Goal: Information Seeking & Learning: Learn about a topic

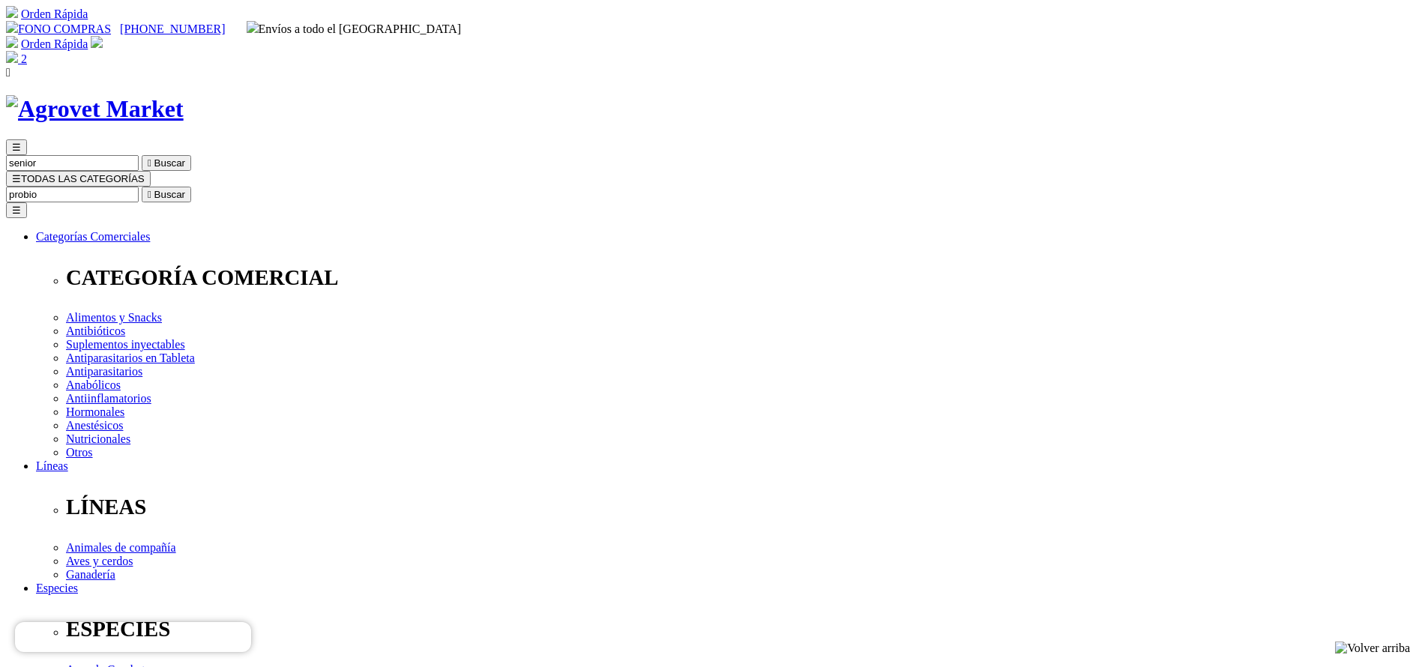
type input "probio"
click at [142, 187] on button " Buscar" at bounding box center [166, 195] width 49 height 16
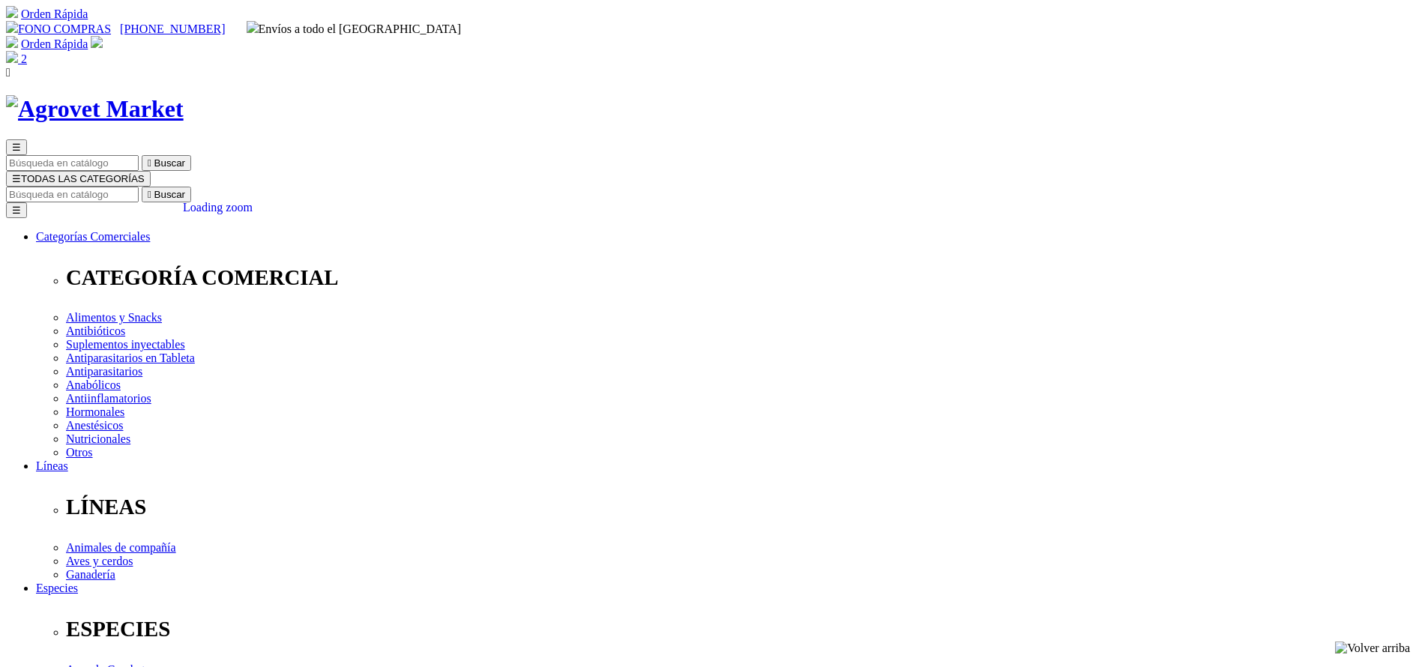
copy div "Probiolyte® WS"
click at [18, 51] on img at bounding box center [12, 57] width 12 height 12
click at [139, 187] on input "Buscar" at bounding box center [72, 195] width 133 height 16
type input "adefor"
click at [142, 187] on button " Buscar" at bounding box center [166, 195] width 49 height 16
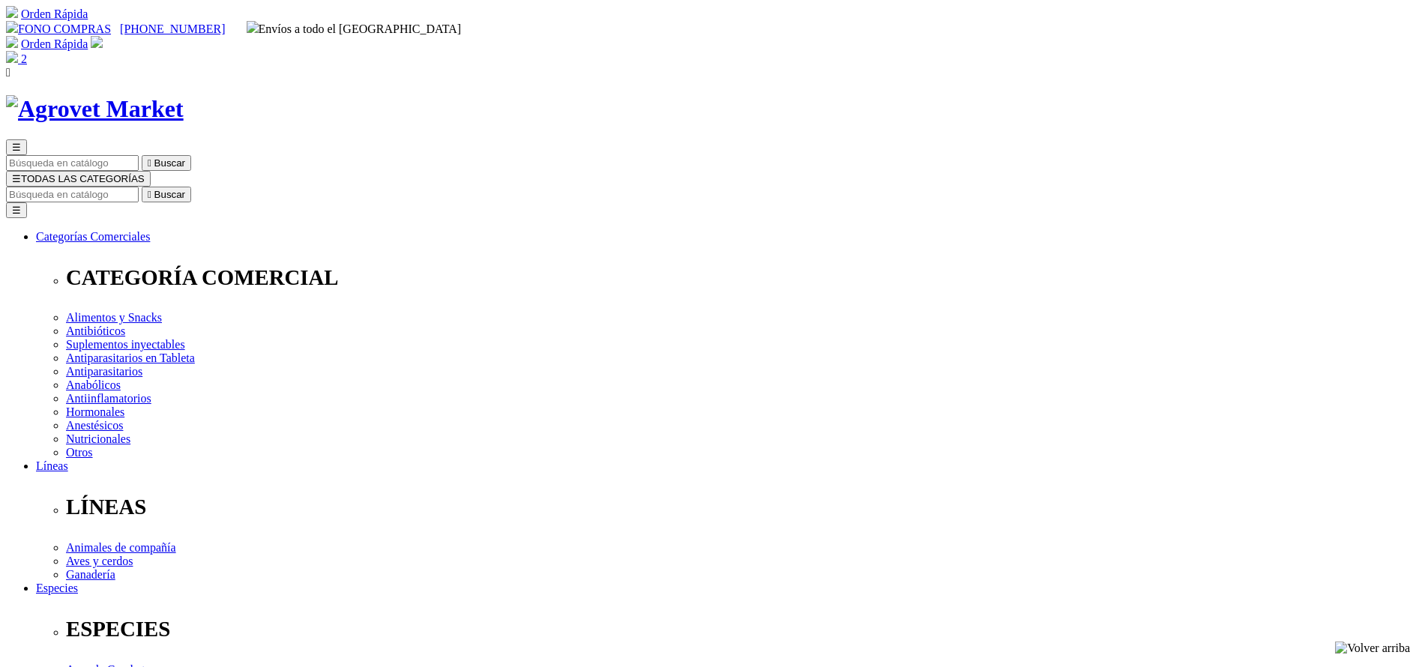
copy div "Adefortex®500/75/50"
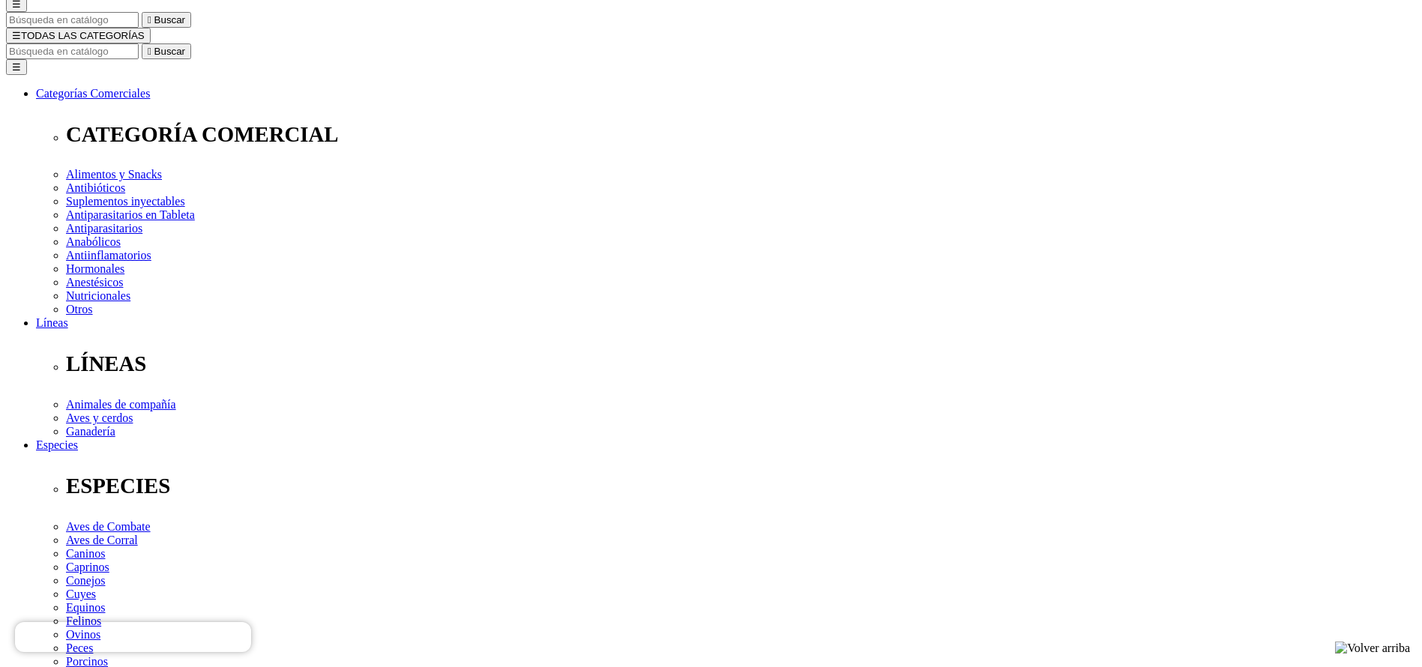
scroll to position [225, 0]
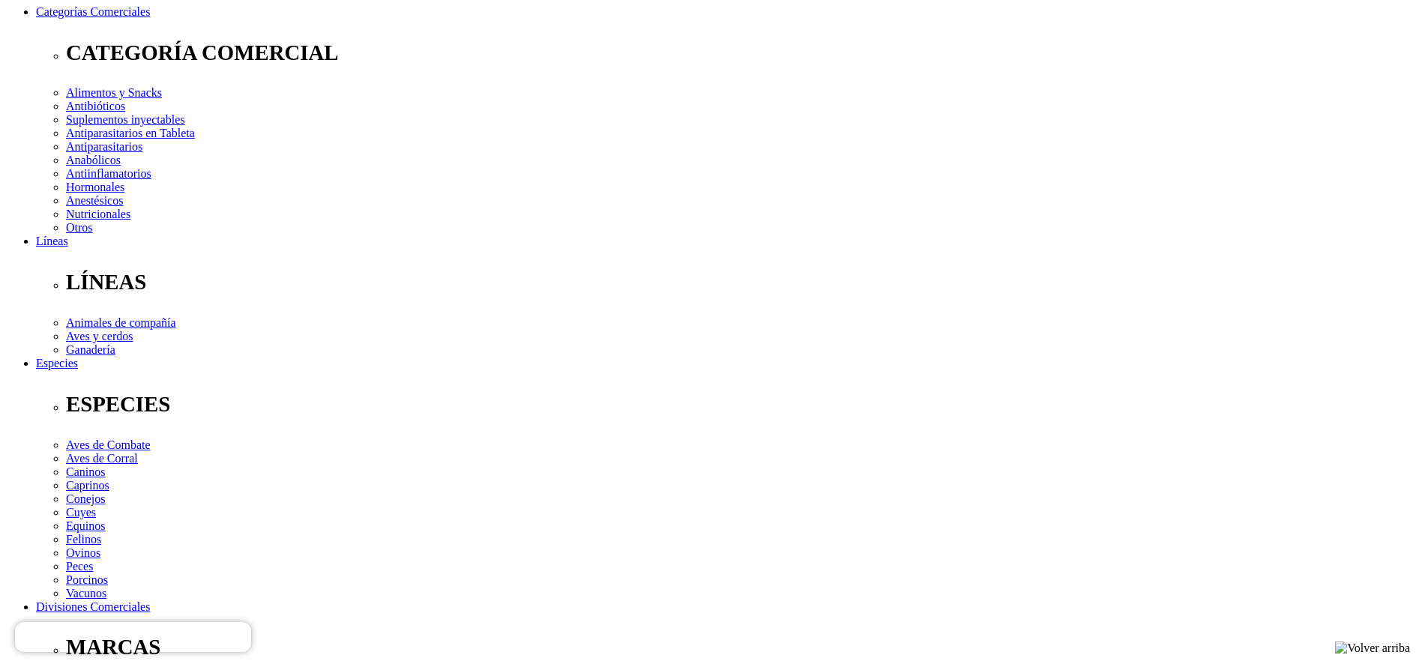
copy div "Prevención y tratamiento de avitaminosis A, D 3 , E y como terapia complementar…"
